Goal: Information Seeking & Learning: Learn about a topic

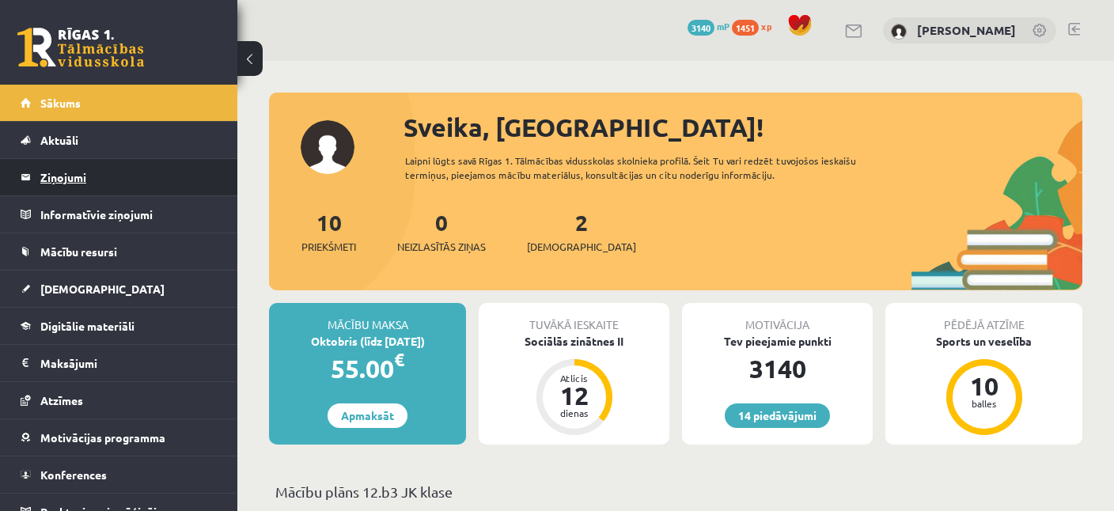
click at [105, 177] on legend "Ziņojumi 0" at bounding box center [128, 177] width 177 height 36
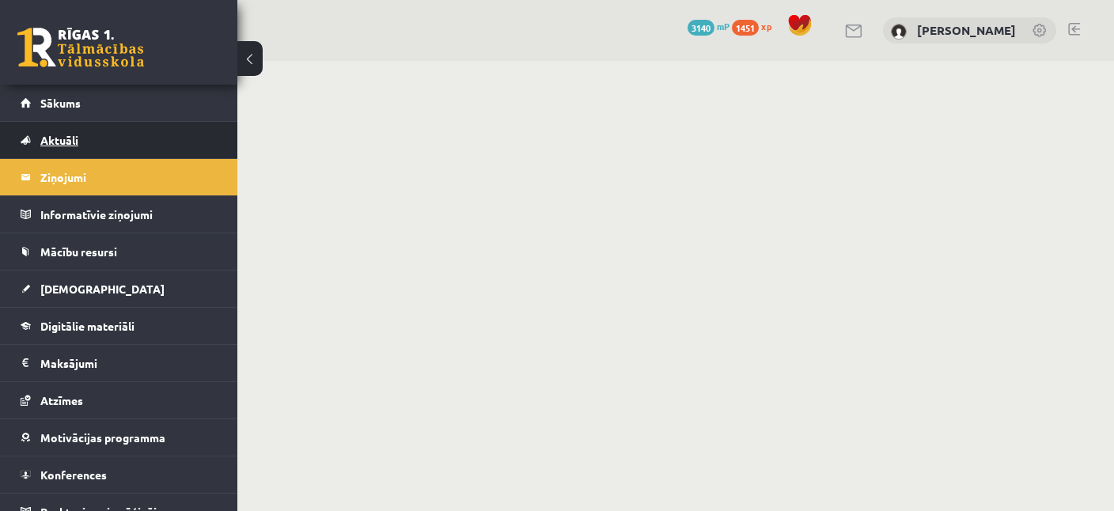
click at [92, 137] on link "Aktuāli" at bounding box center [119, 140] width 197 height 36
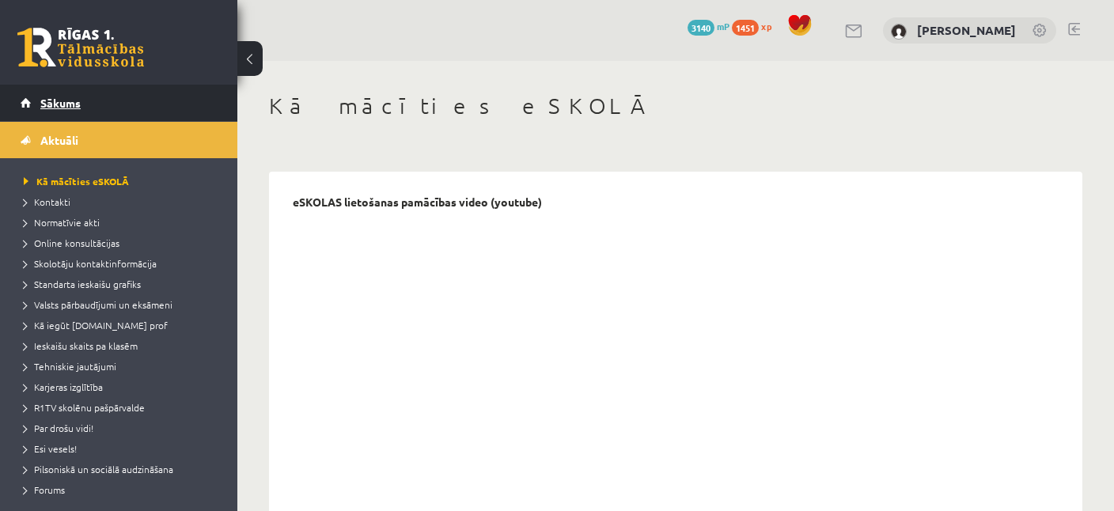
click at [85, 104] on link "Sākums" at bounding box center [119, 103] width 197 height 36
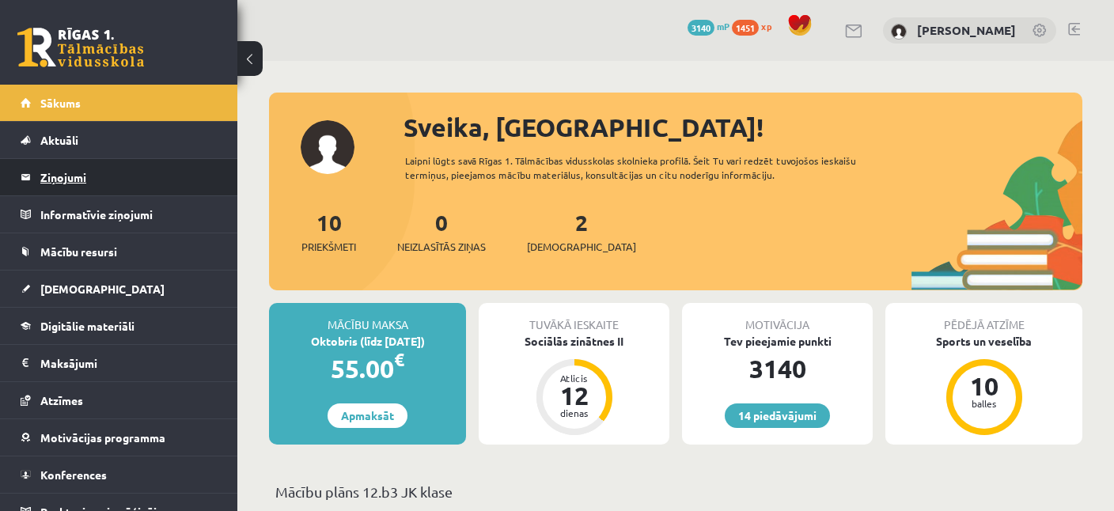
click at [110, 166] on legend "Ziņojumi 0" at bounding box center [128, 177] width 177 height 36
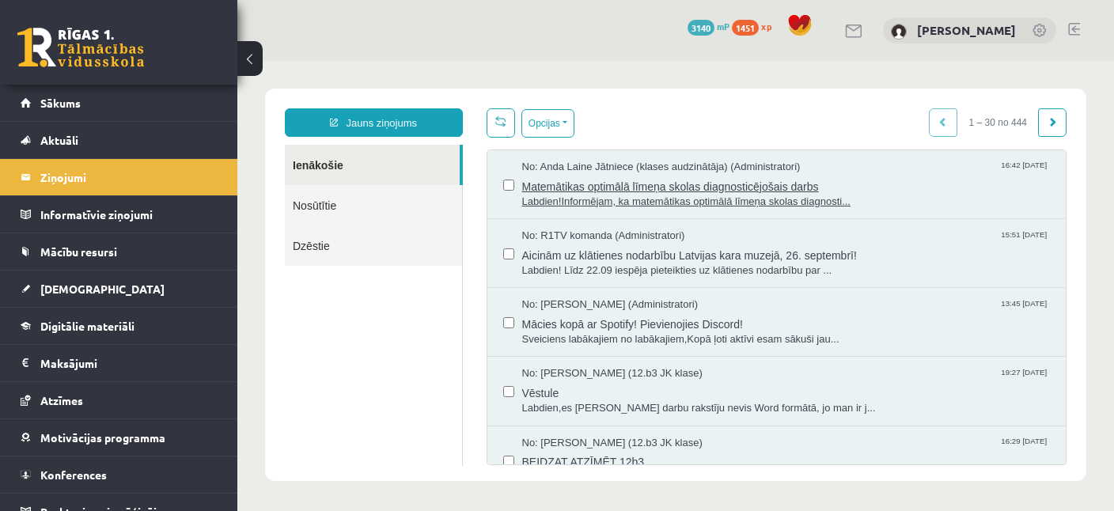
click at [613, 199] on span "Labdien!Informējam, ka matemātikas optimālā līmeņa skolas diagnosti..." at bounding box center [786, 202] width 529 height 15
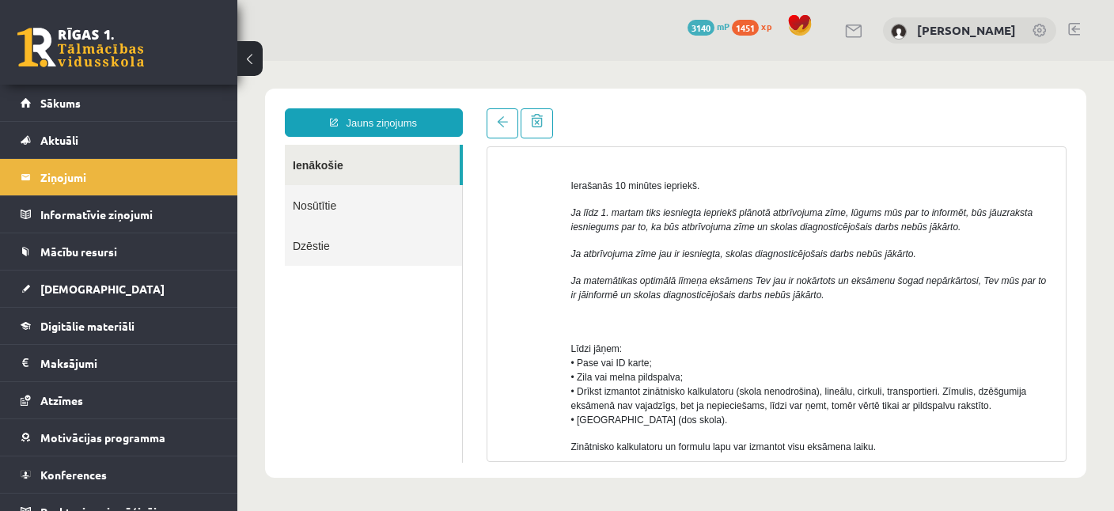
scroll to position [229, 0]
